Goal: Transaction & Acquisition: Purchase product/service

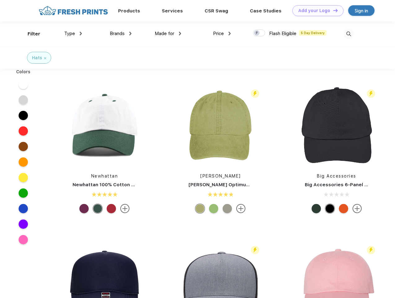
click at [316, 11] on link "Add your Logo Design Tool" at bounding box center [317, 10] width 51 height 11
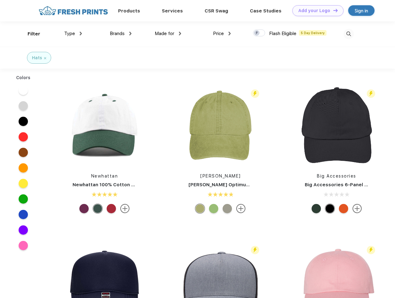
click at [0, 0] on div "Design Tool" at bounding box center [0, 0] width 0 height 0
click at [333, 10] on link "Add your Logo Design Tool" at bounding box center [317, 10] width 51 height 11
click at [30, 34] on div "Filter" at bounding box center [34, 33] width 13 height 7
click at [73, 33] on span "Type" at bounding box center [69, 34] width 11 height 6
click at [121, 33] on span "Brands" at bounding box center [117, 34] width 15 height 6
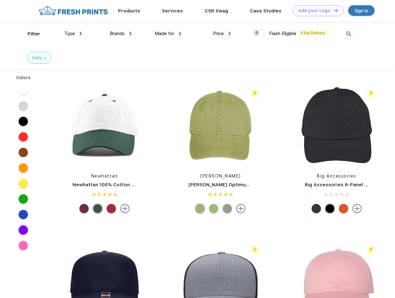
click at [168, 33] on span "Made for" at bounding box center [165, 34] width 20 height 6
click at [222, 33] on span "Price" at bounding box center [218, 34] width 11 height 6
click at [259, 33] on div at bounding box center [259, 32] width 12 height 7
click at [257, 33] on input "checkbox" at bounding box center [255, 31] width 4 height 4
click at [348, 34] on img at bounding box center [348, 34] width 10 height 10
